Goal: Task Accomplishment & Management: Use online tool/utility

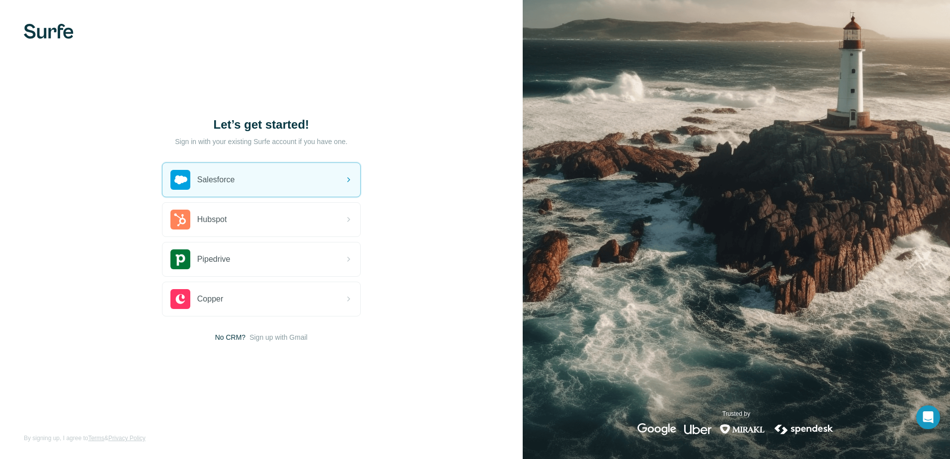
click at [274, 182] on div "Salesforce" at bounding box center [261, 180] width 198 height 34
